Goal: Navigation & Orientation: Find specific page/section

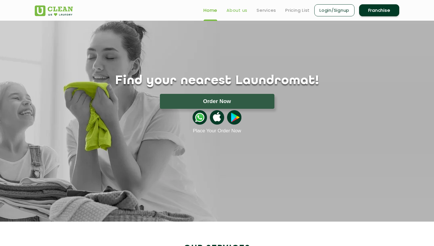
click at [233, 9] on link "About us" at bounding box center [237, 10] width 21 height 7
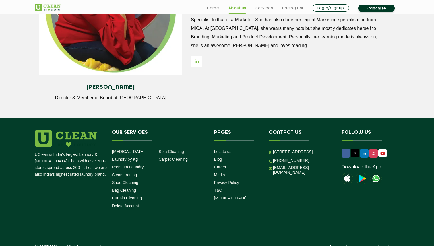
scroll to position [780, 0]
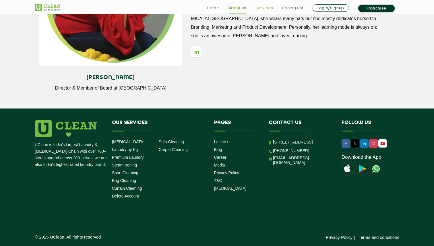
click at [262, 5] on link "Services" at bounding box center [264, 8] width 18 height 7
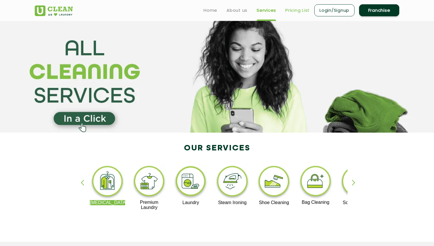
click at [289, 11] on link "Pricing List" at bounding box center [297, 10] width 24 height 7
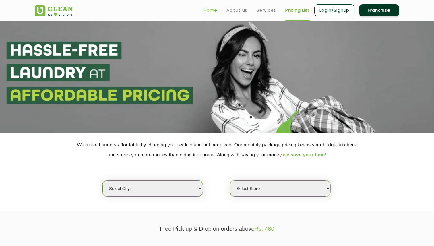
click at [207, 7] on link "Home" at bounding box center [211, 10] width 14 height 7
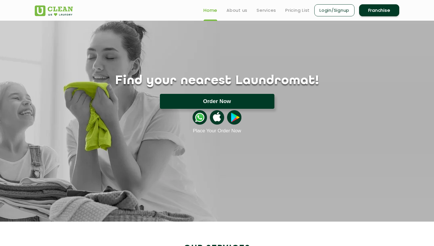
click at [238, 96] on button "Order Now" at bounding box center [217, 101] width 115 height 15
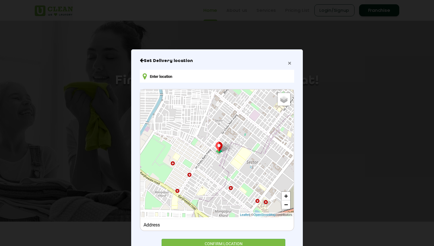
click at [288, 63] on span "×" at bounding box center [289, 63] width 3 height 7
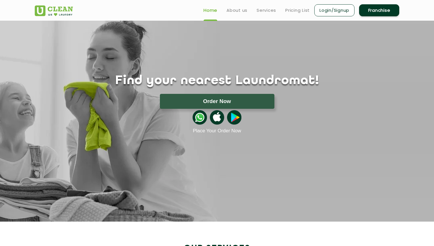
click at [325, 67] on div "Find your nearest Laundromat! Please select the location Order Now Place Your O…" at bounding box center [216, 77] width 373 height 113
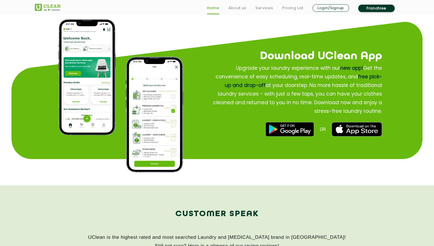
scroll to position [691, 0]
